Goal: Navigation & Orientation: Understand site structure

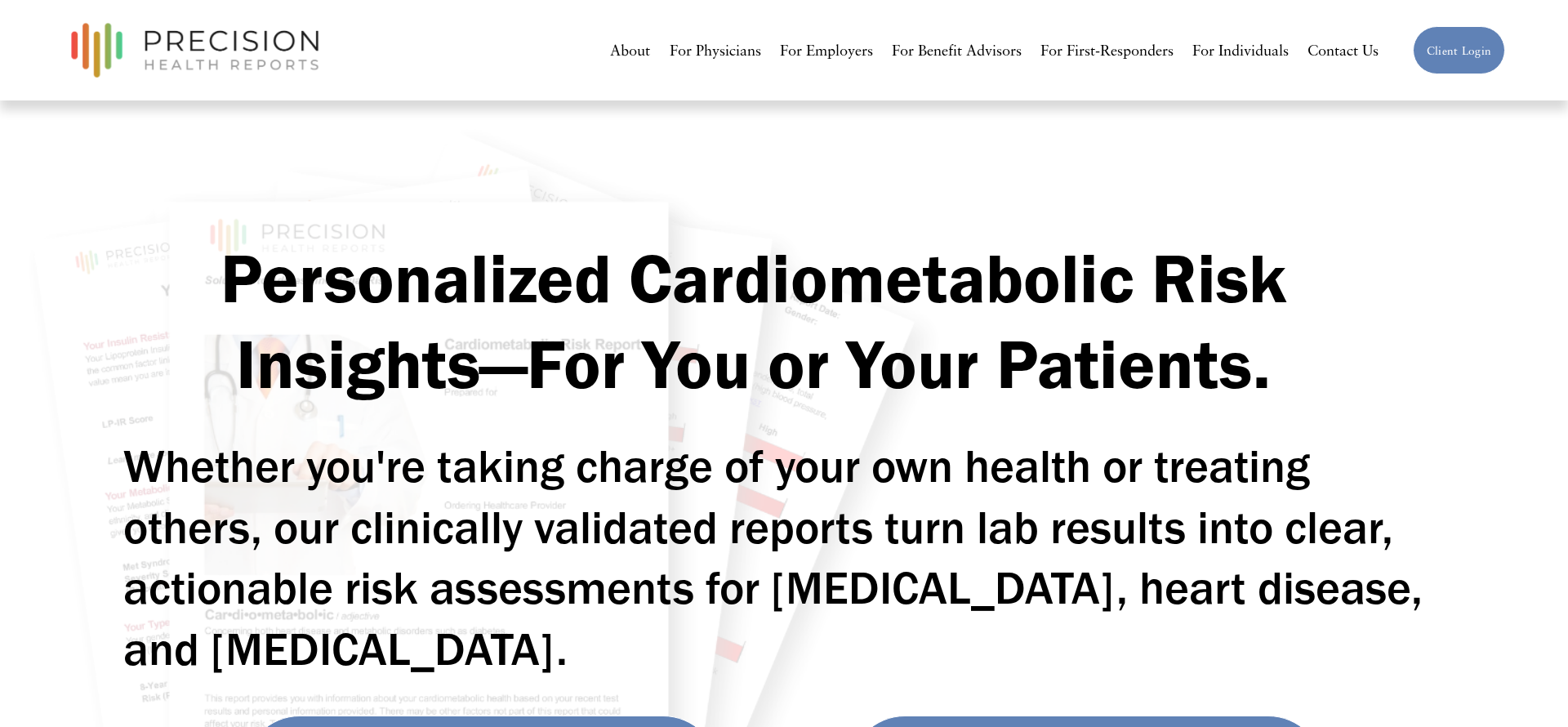
click at [745, 59] on link "For Physicians" at bounding box center [716, 50] width 91 height 30
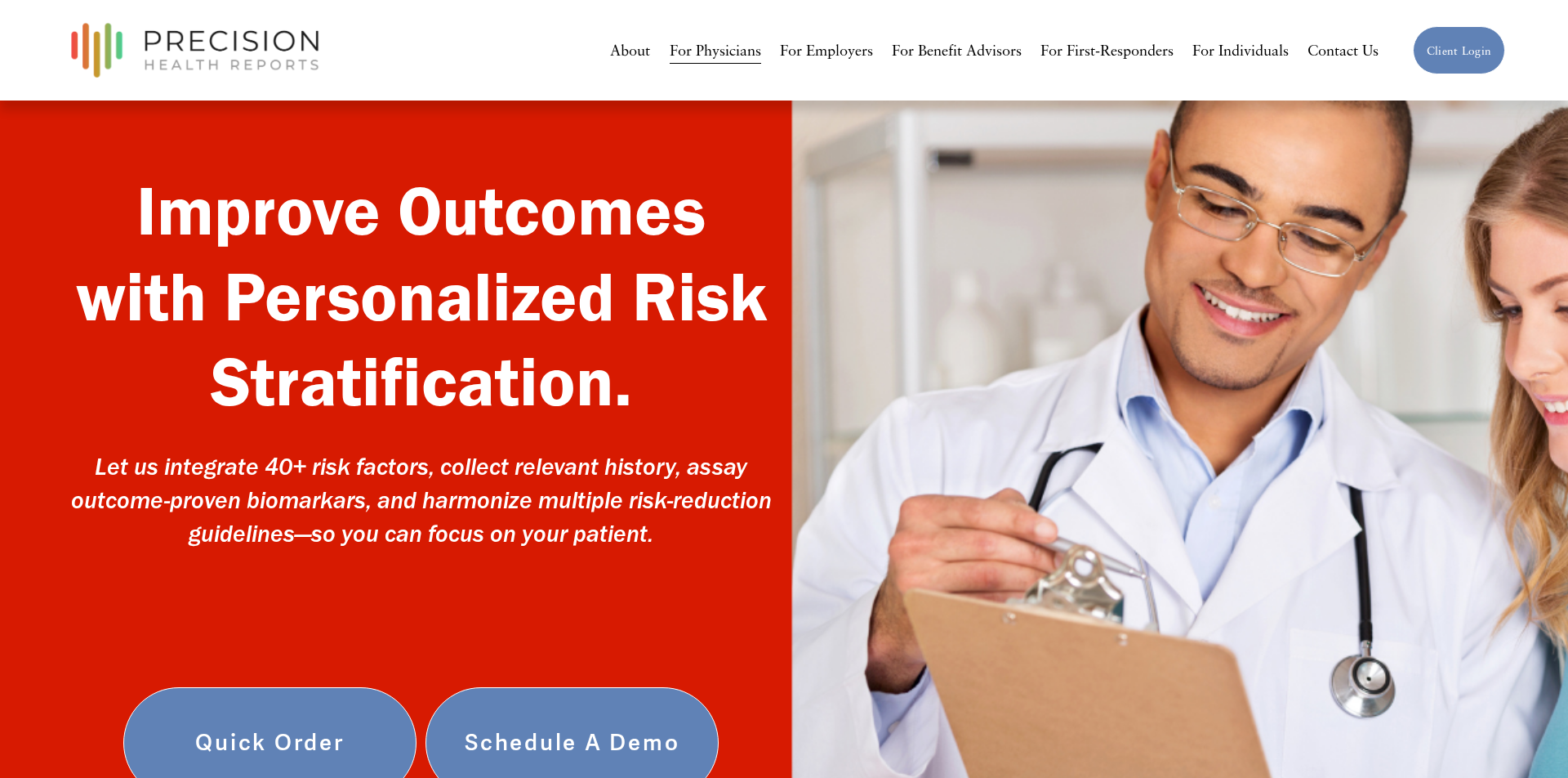
click at [812, 57] on link "For Employers" at bounding box center [827, 50] width 93 height 30
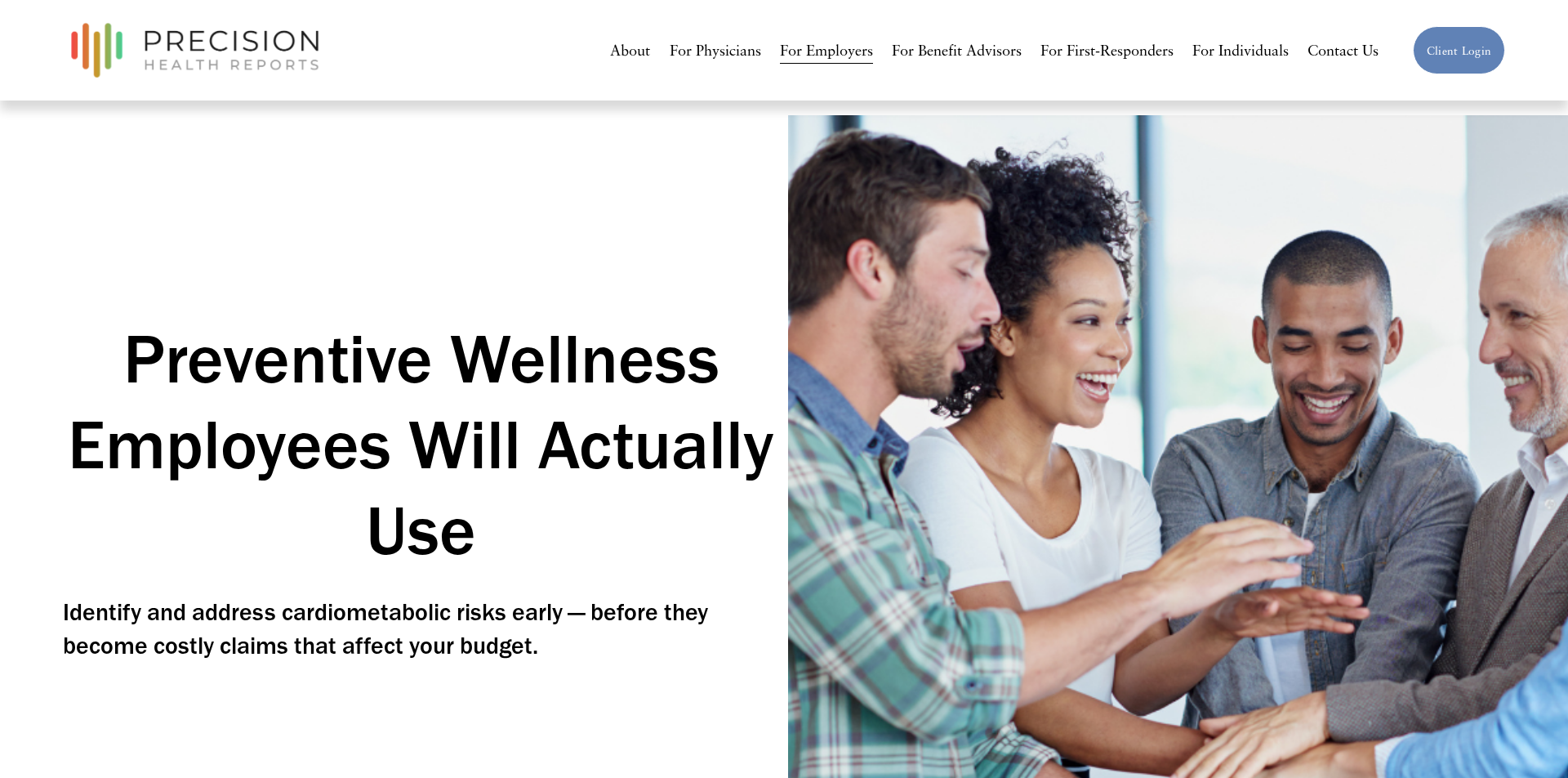
click at [924, 53] on link "For Benefit Advisors" at bounding box center [956, 50] width 130 height 30
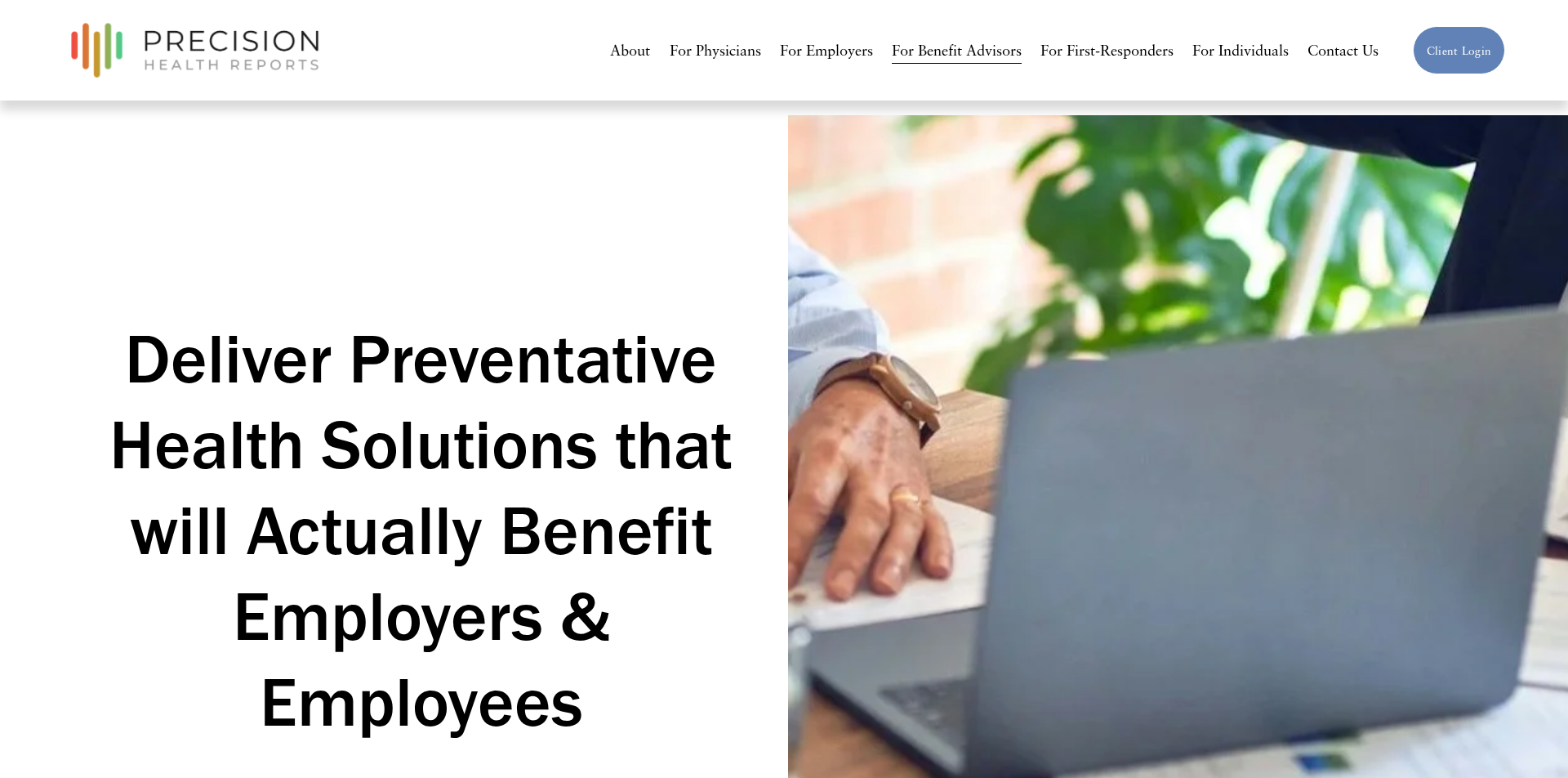
click at [700, 48] on link "For Physicians" at bounding box center [716, 50] width 91 height 30
